Goal: Task Accomplishment & Management: Use online tool/utility

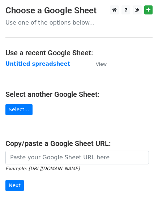
click at [49, 63] on strong "Untitled spreadsheet" at bounding box center [37, 64] width 65 height 6
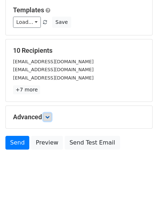
click at [47, 114] on link at bounding box center [47, 117] width 8 height 8
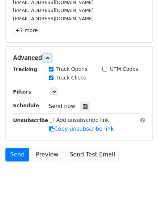
scroll to position [131, 0]
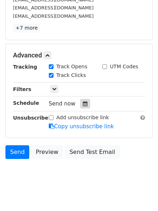
click at [83, 105] on icon at bounding box center [85, 103] width 5 height 5
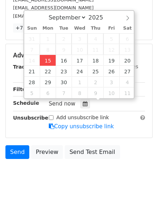
type input "2025-09-15 16:57"
type input "04"
type input "57"
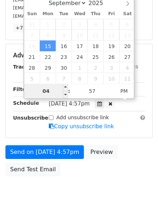
click at [54, 94] on input "04" at bounding box center [46, 91] width 44 height 14
click at [59, 86] on input "045" at bounding box center [46, 91] width 44 height 14
type input "5"
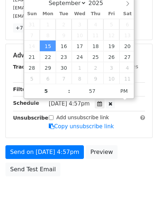
type input "2025-09-15 17:57"
type input "05"
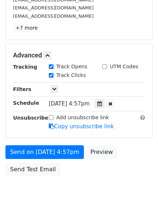
click at [79, 205] on body "New Campaign Daily emails left: 50 Google Sheet: Untitled spreadsheet Variables…" at bounding box center [79, 41] width 158 height 335
click at [104, 108] on div at bounding box center [100, 103] width 10 height 9
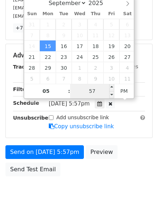
click at [106, 92] on input "57" at bounding box center [92, 91] width 44 height 14
type input "0"
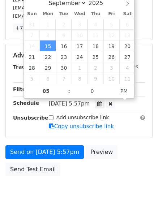
type input "2025-09-15 17:00"
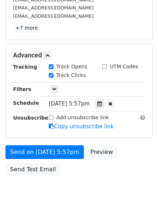
click at [78, 194] on body "New Campaign Daily emails left: 50 Google Sheet: Untitled spreadsheet Variables…" at bounding box center [79, 41] width 158 height 335
click at [104, 99] on div at bounding box center [100, 103] width 10 height 9
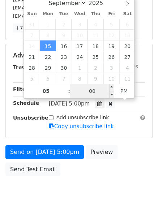
click at [93, 88] on input "00" at bounding box center [92, 91] width 44 height 14
type input "22"
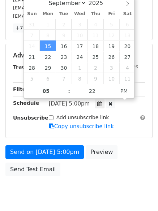
type input "2025-09-15 17:22"
click at [84, 178] on div "Send on Sep 15 at 5:00pm Preview Send Test Email" at bounding box center [79, 162] width 158 height 35
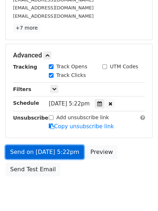
scroll to position [129, 0]
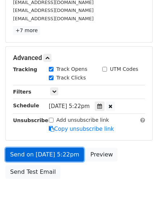
click at [66, 149] on div "Send on Sep 15 at 5:22pm Preview Send Test Email" at bounding box center [79, 165] width 158 height 35
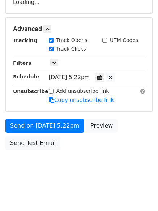
click at [68, 112] on form "Variables Copy/paste... {{Column A}} {{Column B}} {{Column C}} {{Column D}} {{C…" at bounding box center [78, 31] width 147 height 243
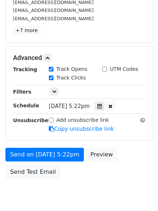
click at [67, 122] on label "Add unsubscribe link" at bounding box center [82, 120] width 53 height 8
click at [53, 122] on input "Add unsubscribe link" at bounding box center [51, 120] width 5 height 5
click at [62, 117] on label "Add unsubscribe link" at bounding box center [82, 120] width 53 height 8
click at [53, 118] on input "Add unsubscribe link" at bounding box center [51, 120] width 5 height 5
checkbox input "false"
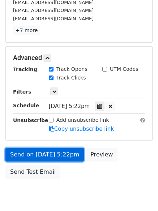
click at [64, 152] on link "Send on Sep 15 at 5:22pm" at bounding box center [44, 155] width 78 height 14
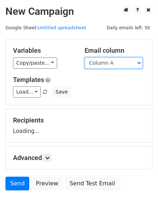
click at [101, 64] on select "Column A Column B Column C Column D Column E" at bounding box center [113, 62] width 58 height 11
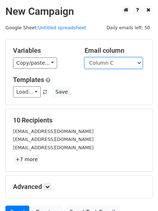
click at [84, 57] on select "Column A Column B Column C Column D Column E" at bounding box center [113, 62] width 58 height 11
click at [104, 68] on select "Column A Column B Column C Column D Column E" at bounding box center [113, 62] width 58 height 11
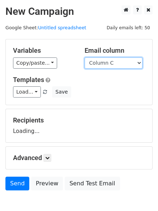
select select "Column B"
click at [84, 57] on select "Column A Column B Column C Column D Column E" at bounding box center [113, 62] width 58 height 11
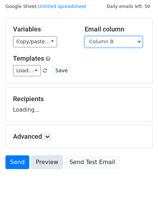
scroll to position [41, 0]
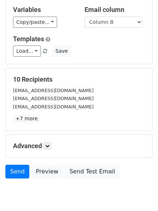
click at [49, 120] on p "+7 more" at bounding box center [79, 118] width 132 height 9
click at [49, 148] on icon at bounding box center [47, 146] width 4 height 4
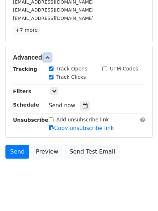
scroll to position [130, 0]
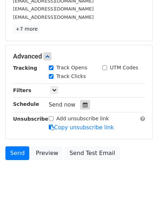
click at [83, 106] on icon at bounding box center [85, 104] width 5 height 5
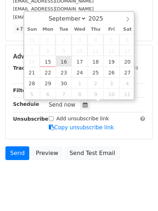
type input "2025-09-16 12:00"
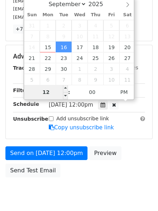
type input "6"
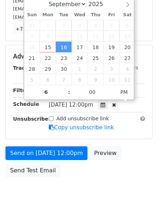
type input "2025-09-16 18:00"
drag, startPoint x: 91, startPoint y: 172, endPoint x: 89, endPoint y: 183, distance: 10.6
click at [91, 173] on div "Send on Sep 16 at 12:00pm Preview Send Test Email" at bounding box center [79, 163] width 158 height 35
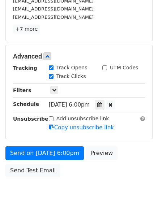
scroll to position [129, 0]
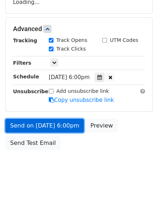
click at [62, 129] on link "Send on Sep 16 at 6:00pm" at bounding box center [44, 126] width 78 height 14
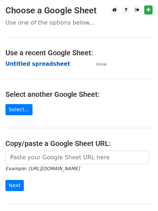
click at [54, 62] on strong "Untitled spreadsheet" at bounding box center [37, 64] width 65 height 6
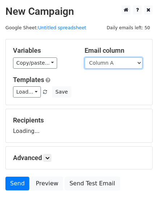
drag, startPoint x: 0, startPoint y: 0, endPoint x: 107, endPoint y: 65, distance: 124.9
click at [107, 65] on select "Column A Column B Column C Column D Column E" at bounding box center [113, 62] width 58 height 11
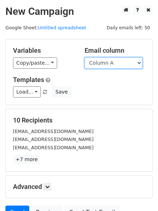
drag, startPoint x: 117, startPoint y: 57, endPoint x: 117, endPoint y: 66, distance: 8.3
click at [117, 57] on select "Column A Column B Column C Column D Column E" at bounding box center [113, 62] width 58 height 11
select select "Column C"
click at [84, 57] on select "Column A Column B Column C Column D Column E" at bounding box center [113, 62] width 58 height 11
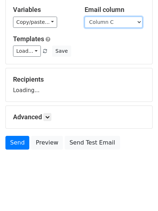
scroll to position [41, 0]
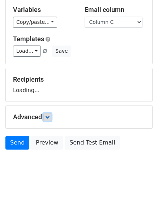
click at [49, 116] on icon at bounding box center [47, 117] width 4 height 4
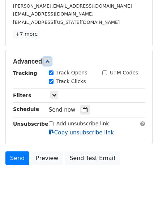
scroll to position [140, 0]
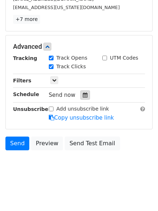
click at [83, 97] on icon at bounding box center [85, 94] width 5 height 5
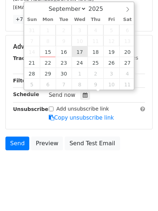
type input "2025-09-17 12:00"
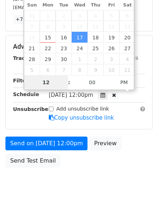
type input "7"
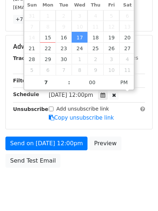
type input "2025-09-17 19:00"
click at [71, 173] on body "New Campaign Daily emails left: 50 Google Sheet: Untitled spreadsheet Variables…" at bounding box center [79, 32] width 158 height 335
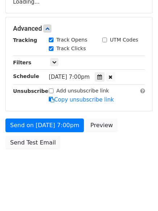
scroll to position [129, 0]
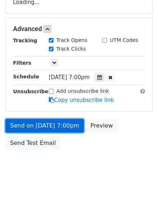
click at [65, 130] on link "Send on Sep 17 at 7:00pm" at bounding box center [44, 126] width 78 height 14
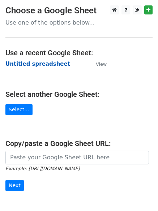
click at [41, 63] on strong "Untitled spreadsheet" at bounding box center [37, 64] width 65 height 6
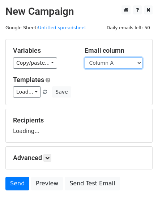
click at [98, 66] on select "Column A Column B Column C Column D Column E" at bounding box center [113, 62] width 58 height 11
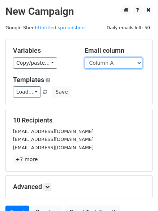
click at [100, 67] on select "Column A Column B Column C Column D Column E" at bounding box center [113, 62] width 58 height 11
select select "Column D"
click at [84, 57] on select "Column A Column B Column C Column D Column E" at bounding box center [113, 62] width 58 height 11
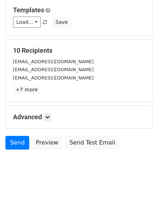
click at [52, 109] on div "Advanced Tracking Track Opens UTM Codes Track Clicks Filters Only include sprea…" at bounding box center [79, 117] width 146 height 22
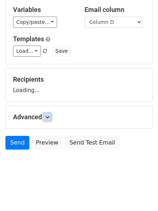
click at [51, 118] on link at bounding box center [47, 117] width 8 height 8
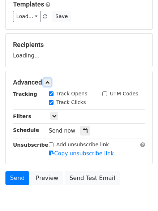
scroll to position [110, 0]
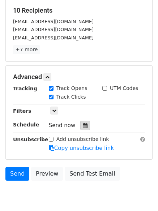
click at [83, 125] on icon at bounding box center [85, 125] width 5 height 5
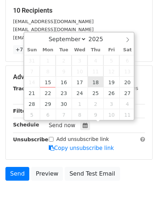
type input "2025-09-18 12:00"
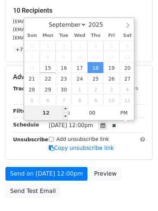
type input "8"
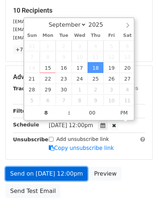
type input "2025-09-18 20:00"
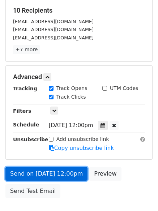
click at [65, 173] on link "Send on Sep 18 at 12:00pm" at bounding box center [46, 174] width 82 height 14
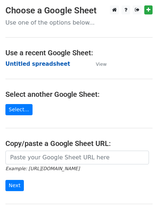
click at [51, 64] on strong "Untitled spreadsheet" at bounding box center [37, 64] width 65 height 6
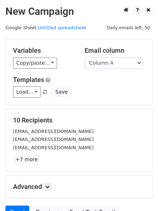
click at [100, 115] on div "10 Recipients [EMAIL_ADDRESS][DOMAIN_NAME] [EMAIL_ADDRESS][DOMAIN_NAME] [EMAIL_…" at bounding box center [79, 140] width 146 height 62
drag, startPoint x: 112, startPoint y: 64, endPoint x: 113, endPoint y: 68, distance: 4.7
click at [112, 64] on select "Column A Column B Column C Column D Column E" at bounding box center [113, 62] width 58 height 11
select select "Column E"
click at [84, 57] on select "Column A Column B Column C Column D Column E" at bounding box center [113, 62] width 58 height 11
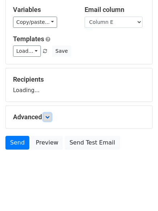
click at [47, 120] on link at bounding box center [47, 117] width 8 height 8
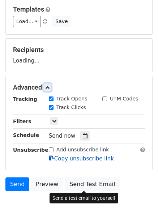
scroll to position [93, 0]
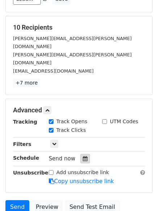
click at [80, 154] on div at bounding box center [85, 158] width 10 height 9
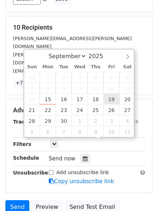
type input "[DATE] 12:00"
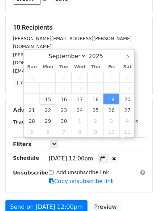
scroll to position [0, 0]
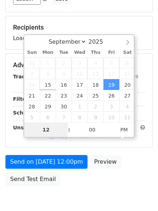
type input "9"
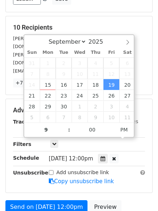
type input "[DATE] 21:00"
click at [78, 183] on form "Variables Copy/paste... {{Column A}} {{Column B}} {{Column C}} {{Column D}} {{C…" at bounding box center [78, 90] width 147 height 288
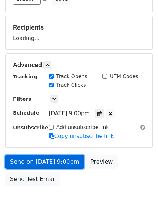
click at [65, 162] on link "Send on [DATE] 9:00pm" at bounding box center [44, 162] width 78 height 14
